Goal: Task Accomplishment & Management: Manage account settings

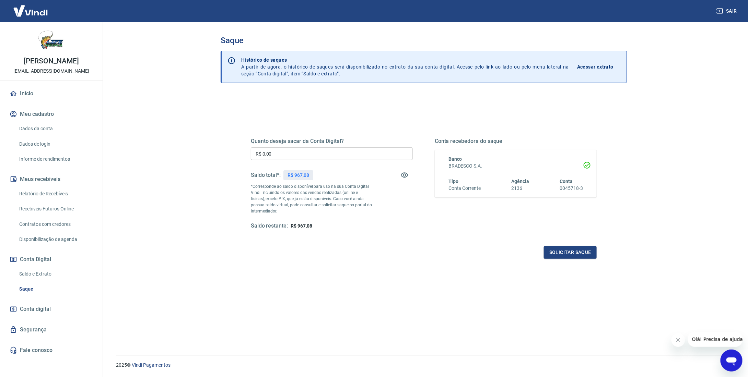
click at [669, 134] on main "Saque Histórico de saques A partir de agora, o histórico de saques será disponi…" at bounding box center [423, 199] width 648 height 355
click at [596, 65] on p "Acessar extrato" at bounding box center [595, 66] width 36 height 7
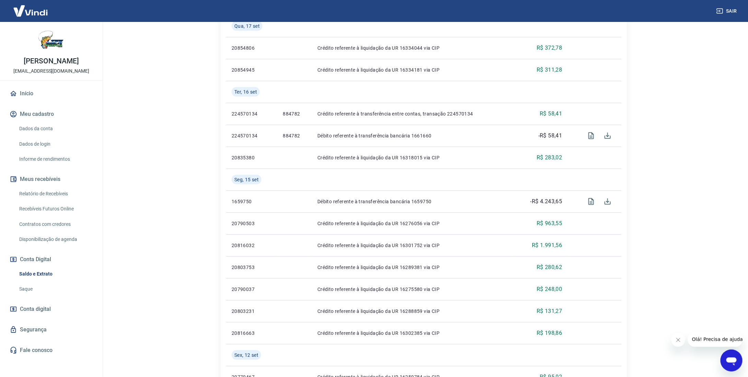
scroll to position [240, 0]
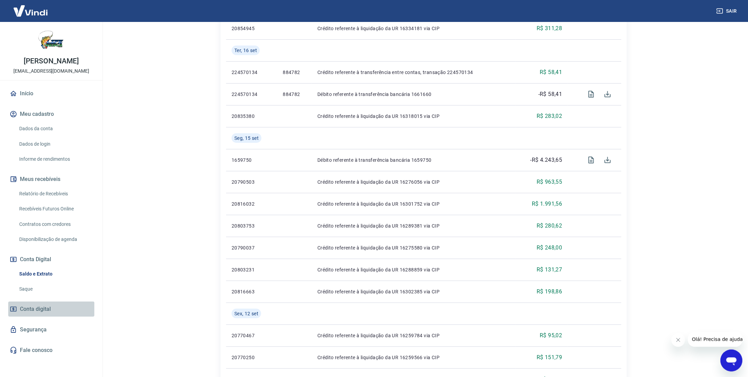
click at [36, 314] on span "Conta digital" at bounding box center [35, 310] width 31 height 10
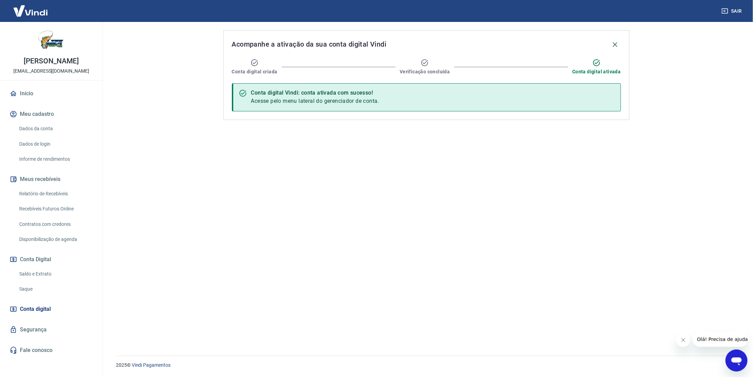
click at [32, 281] on link "Saldo e Extrato" at bounding box center [55, 274] width 78 height 14
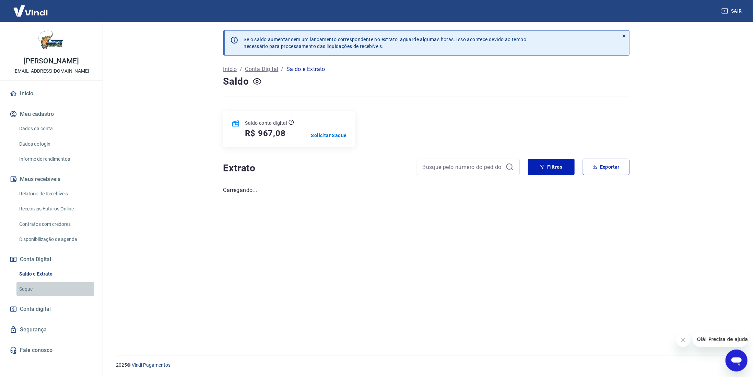
click at [27, 296] on link "Saque" at bounding box center [55, 289] width 78 height 14
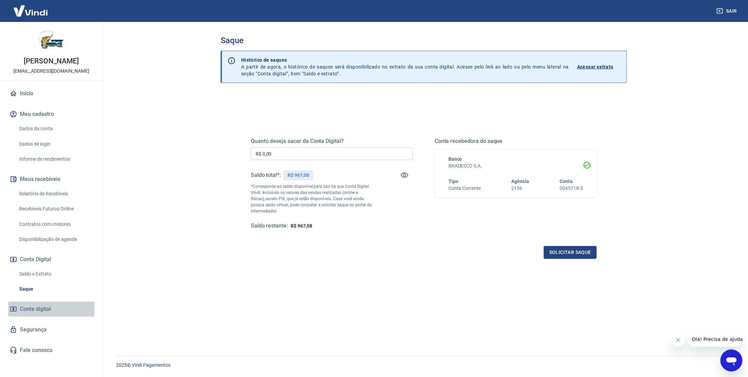
click at [35, 314] on span "Conta digital" at bounding box center [35, 310] width 31 height 10
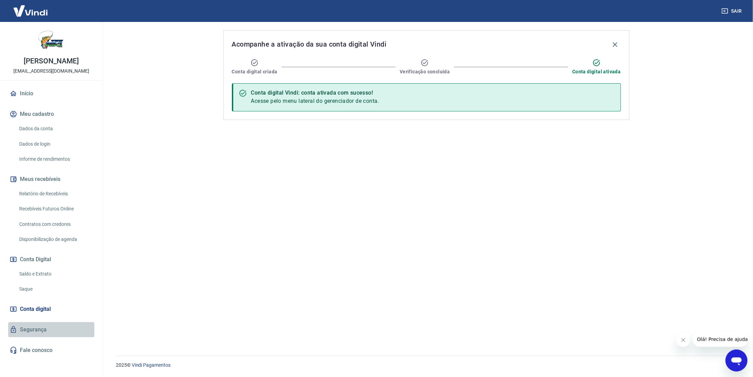
click at [35, 333] on link "Segurança" at bounding box center [51, 329] width 86 height 15
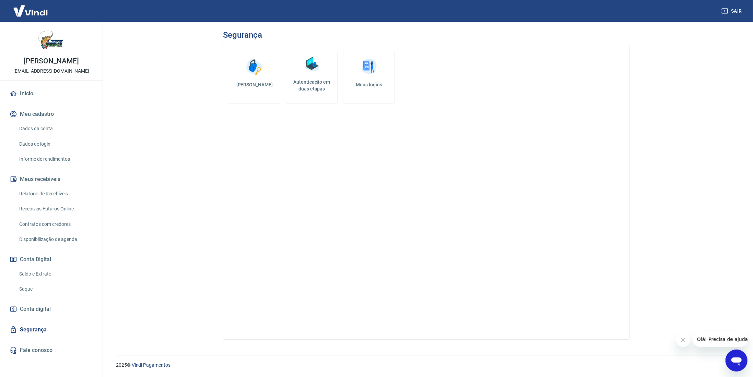
click at [29, 296] on link "Saque" at bounding box center [55, 289] width 78 height 14
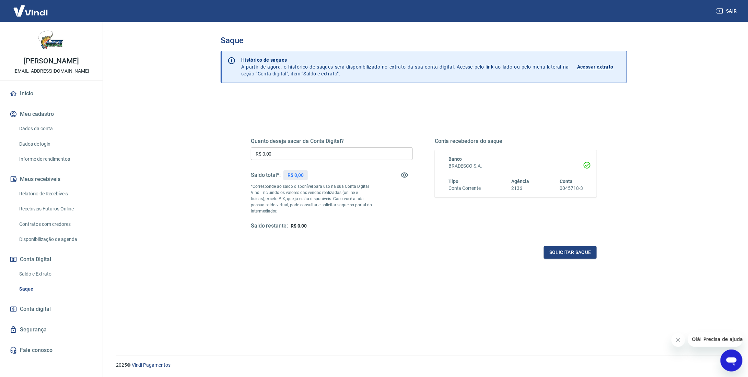
click at [37, 245] on link "Disponibilização de agenda" at bounding box center [55, 240] width 78 height 14
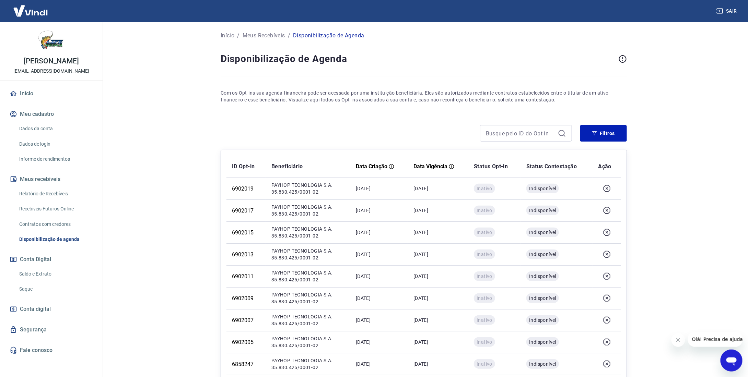
click at [40, 232] on link "Contratos com credores" at bounding box center [55, 224] width 78 height 14
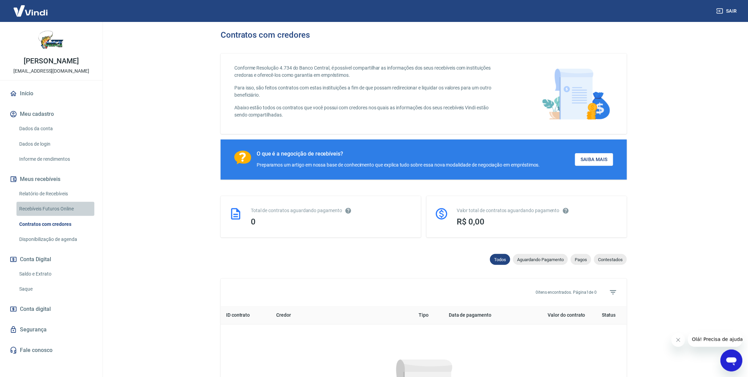
click at [39, 216] on link "Recebíveis Futuros Online" at bounding box center [55, 209] width 78 height 14
click at [41, 196] on link "Relatório de Recebíveis" at bounding box center [55, 194] width 78 height 14
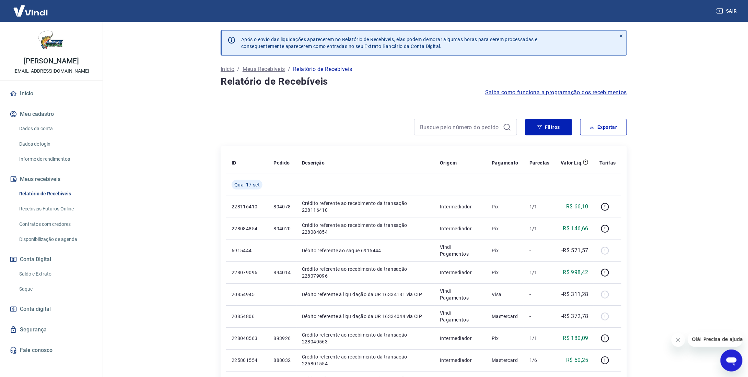
click at [36, 120] on button "Meu cadastro" at bounding box center [51, 114] width 86 height 15
click at [32, 100] on link "Início" at bounding box center [51, 93] width 86 height 15
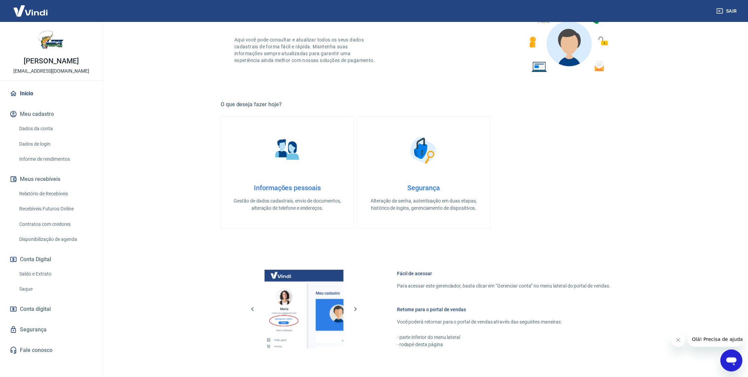
scroll to position [103, 0]
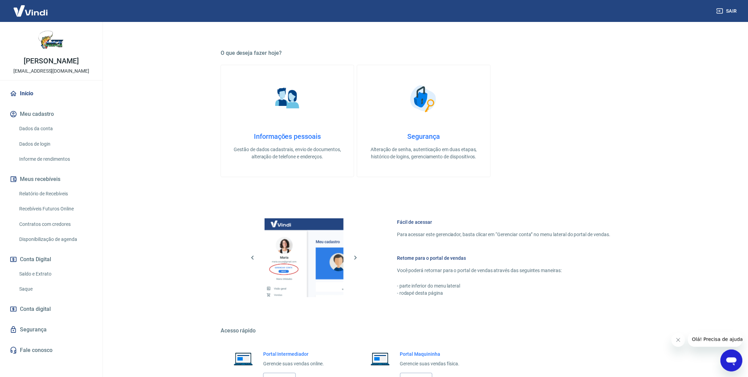
click at [34, 296] on link "Saque" at bounding box center [55, 289] width 78 height 14
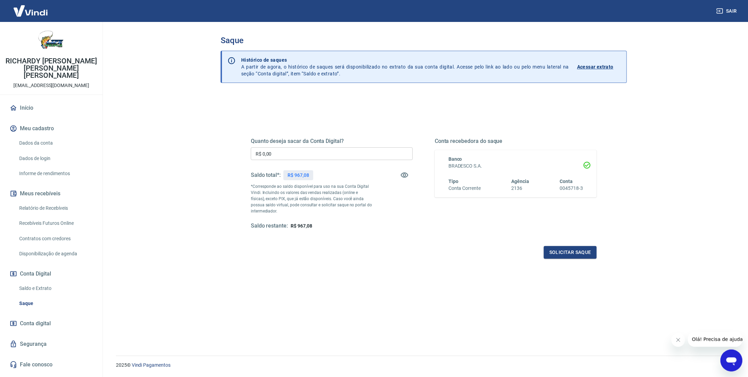
click at [335, 171] on div "Saldo total*: R$ 967,08" at bounding box center [332, 175] width 162 height 16
click at [323, 175] on div "Saldo total*: R$ 967,08" at bounding box center [332, 175] width 162 height 16
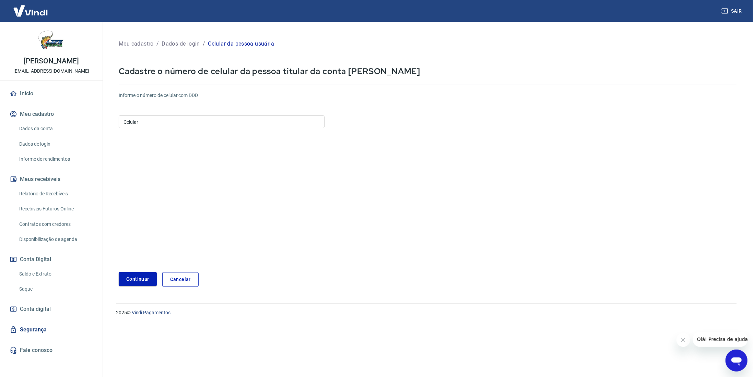
click at [147, 124] on input "Celular" at bounding box center [222, 122] width 206 height 13
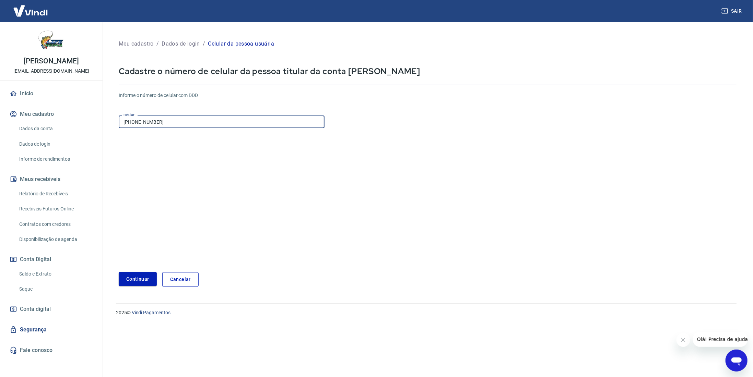
type input "(16) 99281-6071"
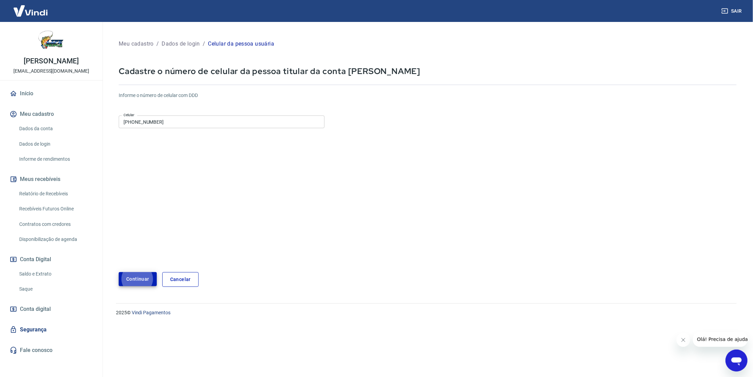
click at [137, 281] on button "Continuar" at bounding box center [138, 279] width 38 height 14
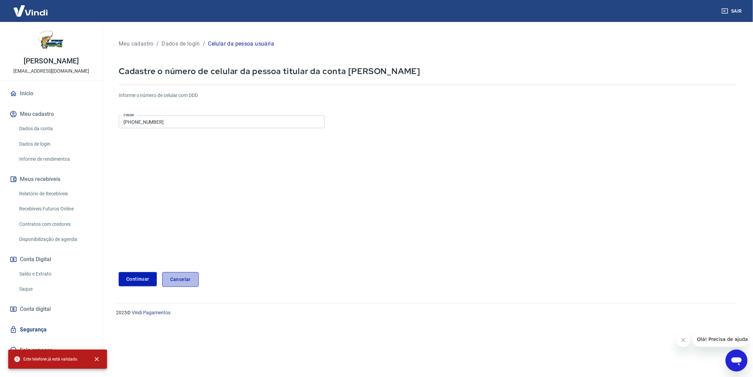
click at [184, 280] on link "Cancelar" at bounding box center [180, 279] width 36 height 15
